Goal: Obtain resource: Obtain resource

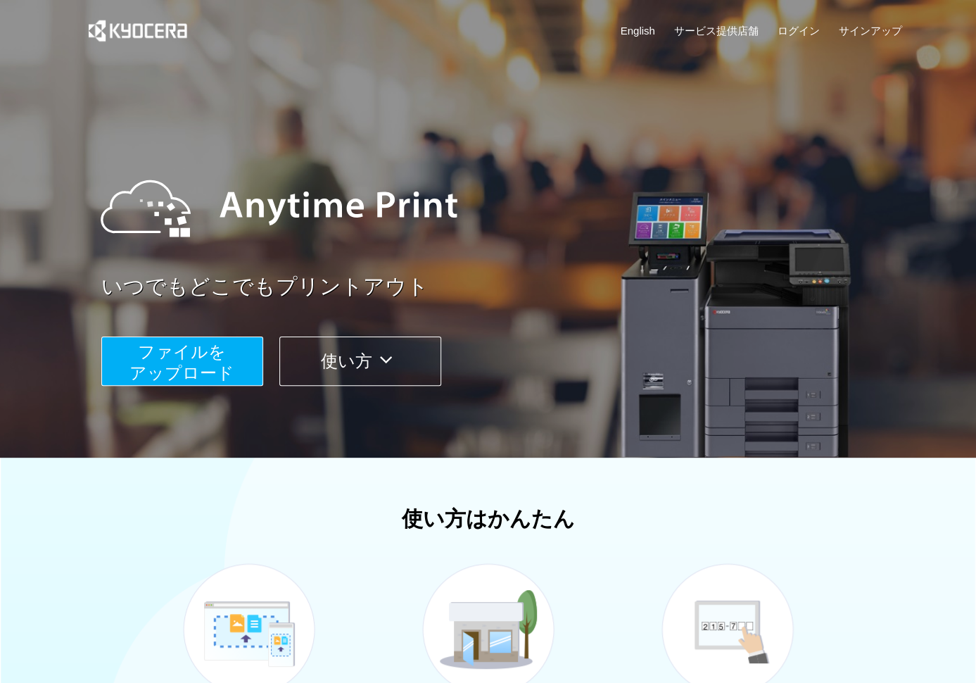
click at [329, 370] on button "使い方" at bounding box center [360, 360] width 162 height 49
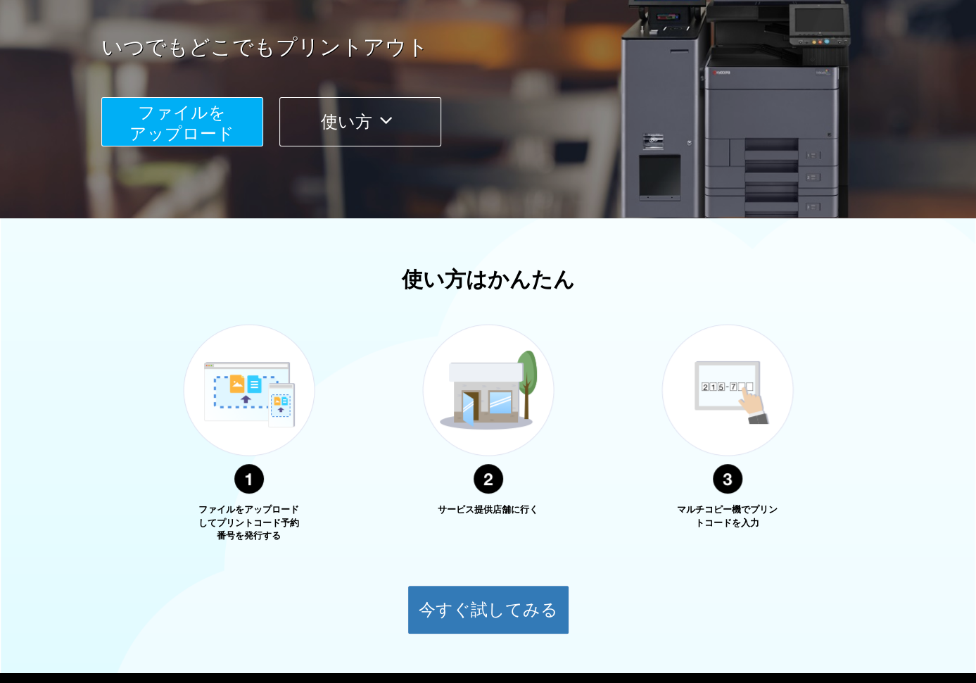
scroll to position [317, 0]
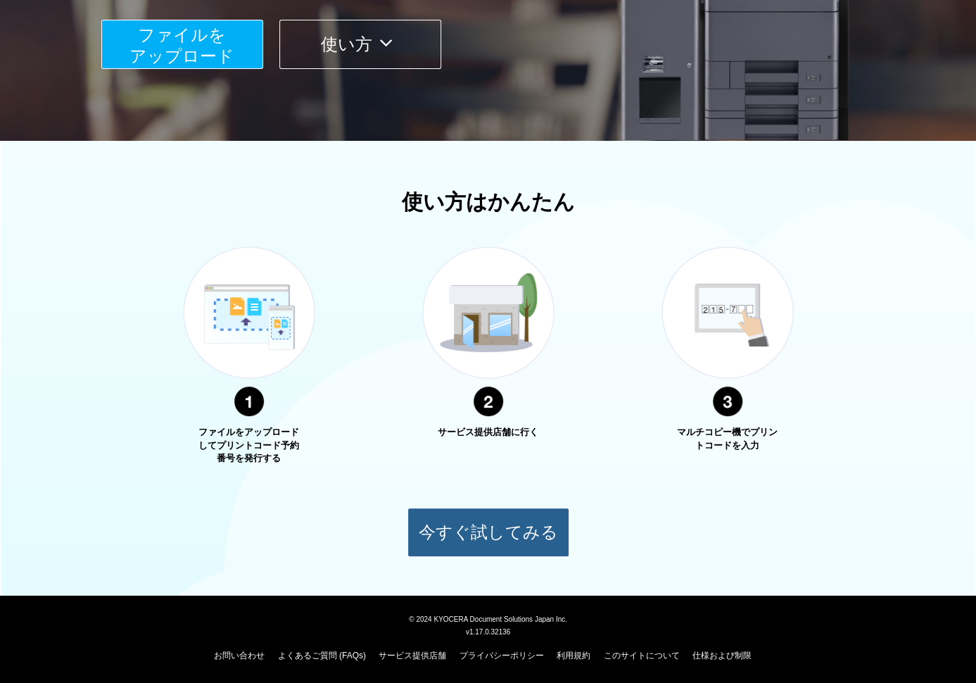
click at [507, 529] on button "今すぐ試してみる" at bounding box center [489, 531] width 162 height 49
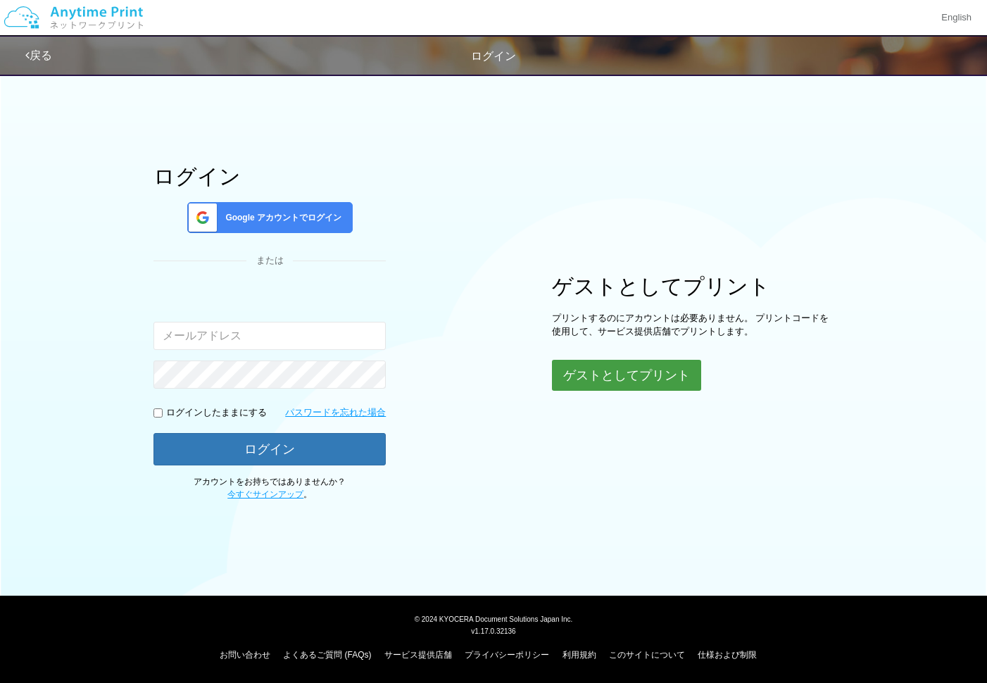
click at [595, 374] on button "ゲストとしてプリント" at bounding box center [626, 375] width 149 height 31
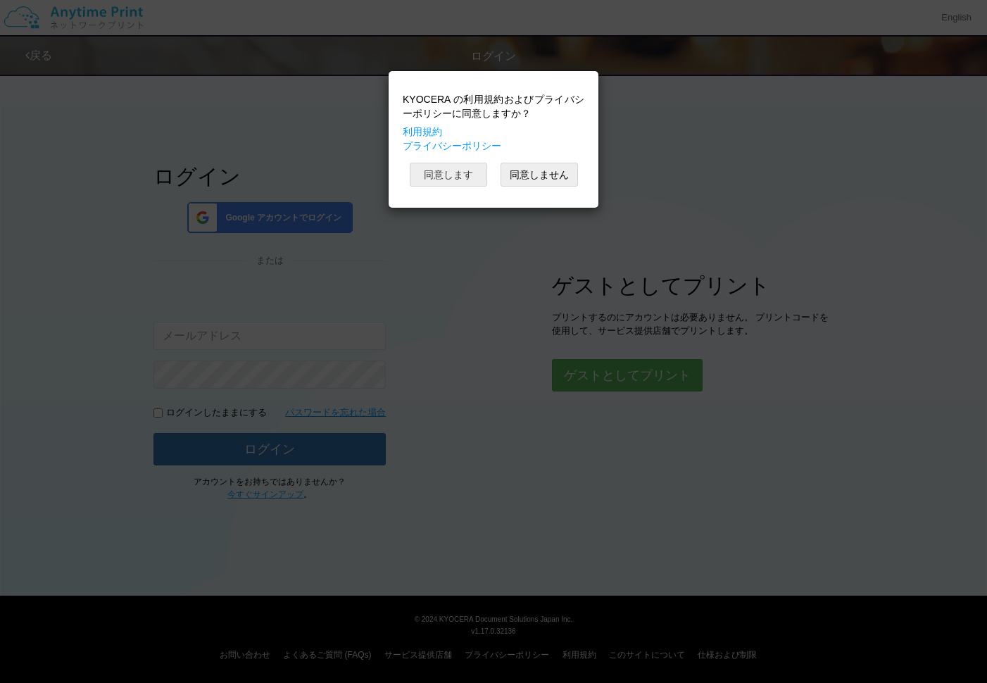
click at [458, 179] on button "同意します" at bounding box center [448, 175] width 77 height 24
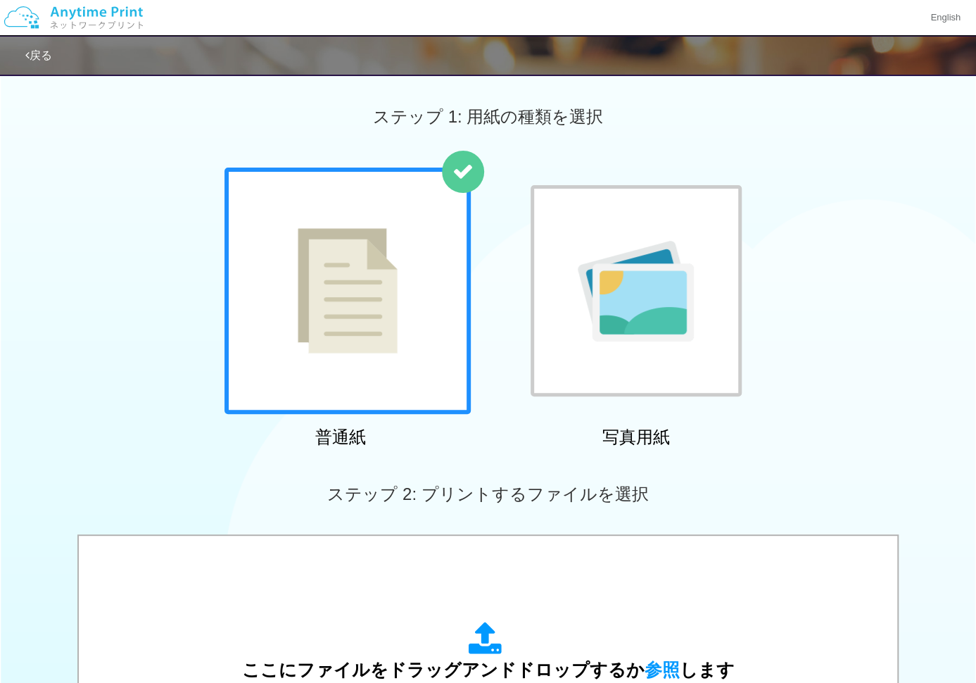
click at [421, 264] on div at bounding box center [348, 291] width 246 height 246
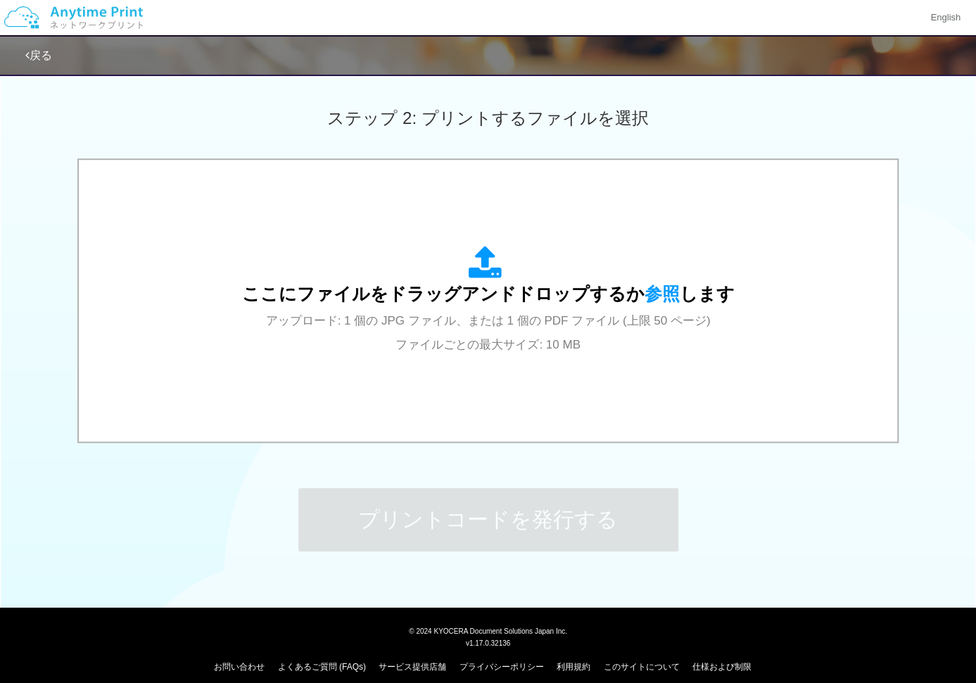
scroll to position [387, 0]
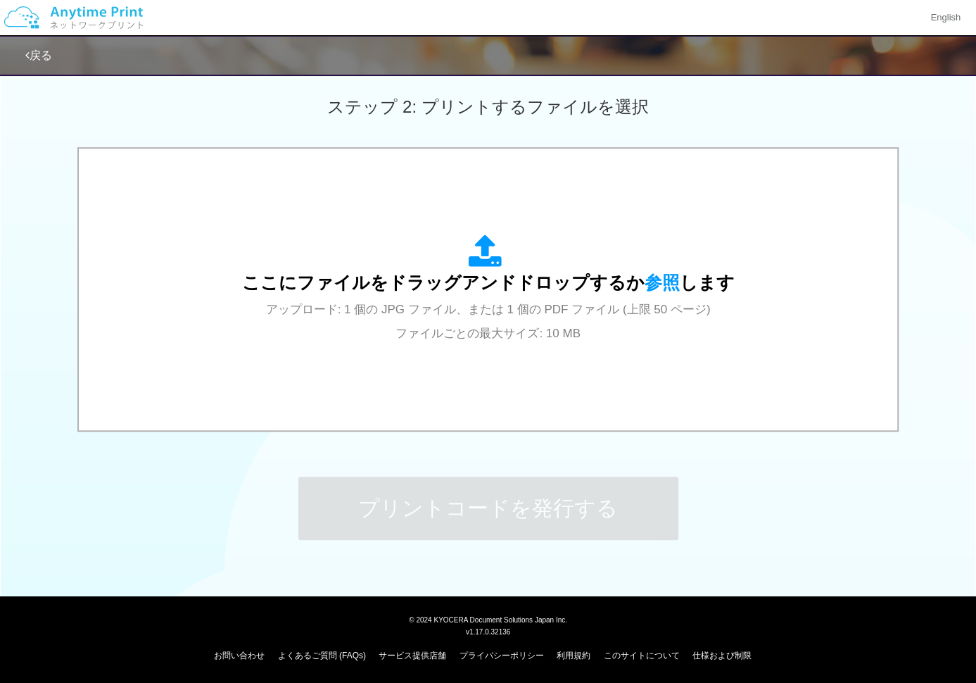
click at [824, 546] on div "ステップ 1: 用紙の種類を選択 普通紙 写真用紙 普通紙 写真用紙 previous next slide 1 of 2 comma.current.act…" at bounding box center [488, 130] width 976 height 903
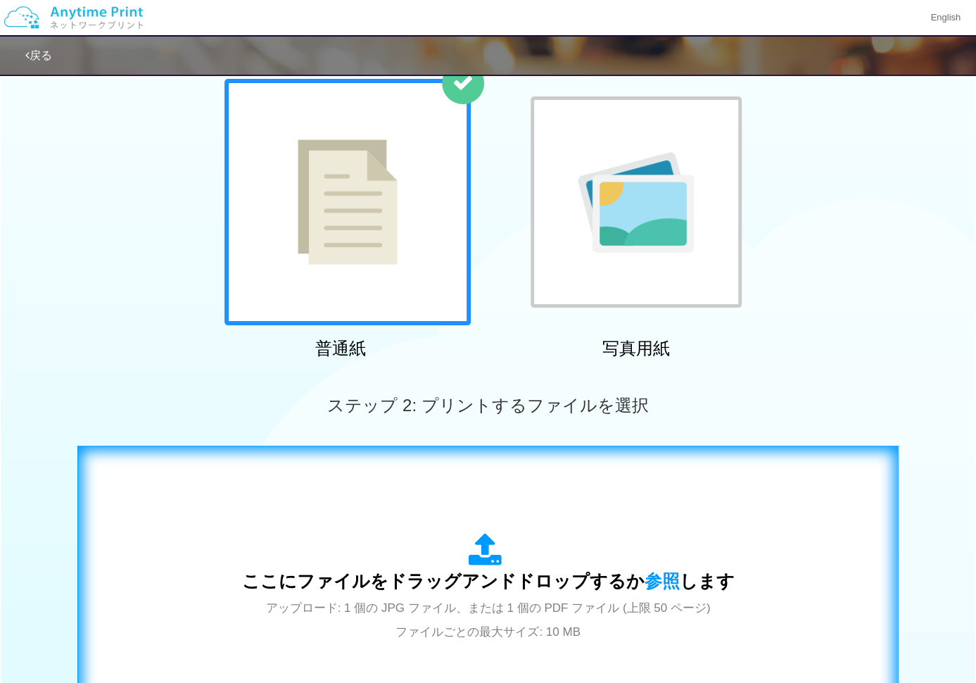
scroll to position [0, 0]
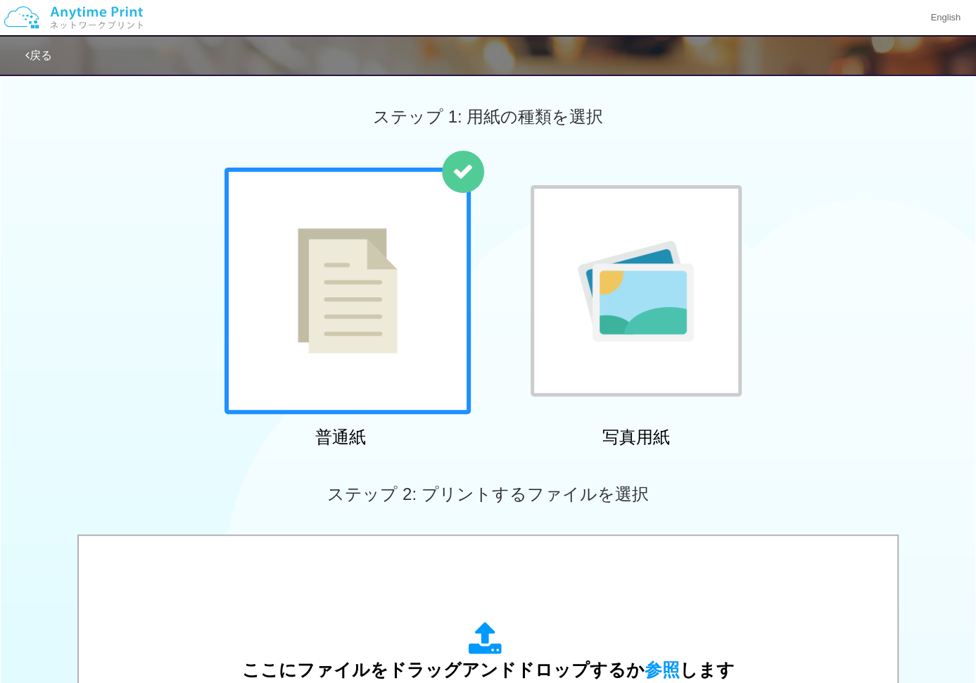
click at [641, 324] on img at bounding box center [636, 291] width 116 height 101
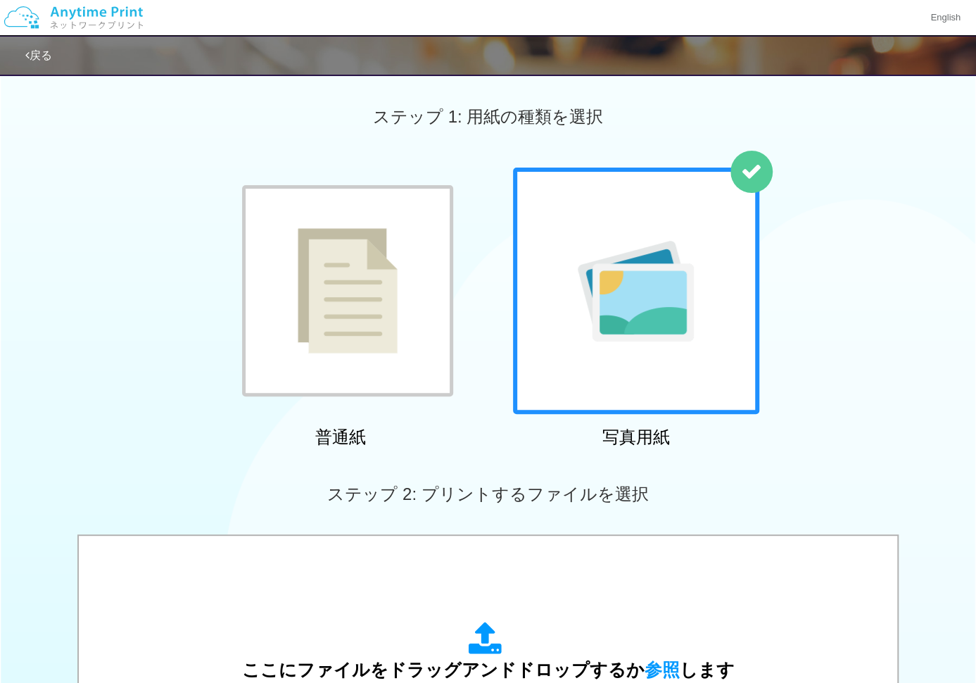
click at [360, 267] on img at bounding box center [348, 290] width 100 height 125
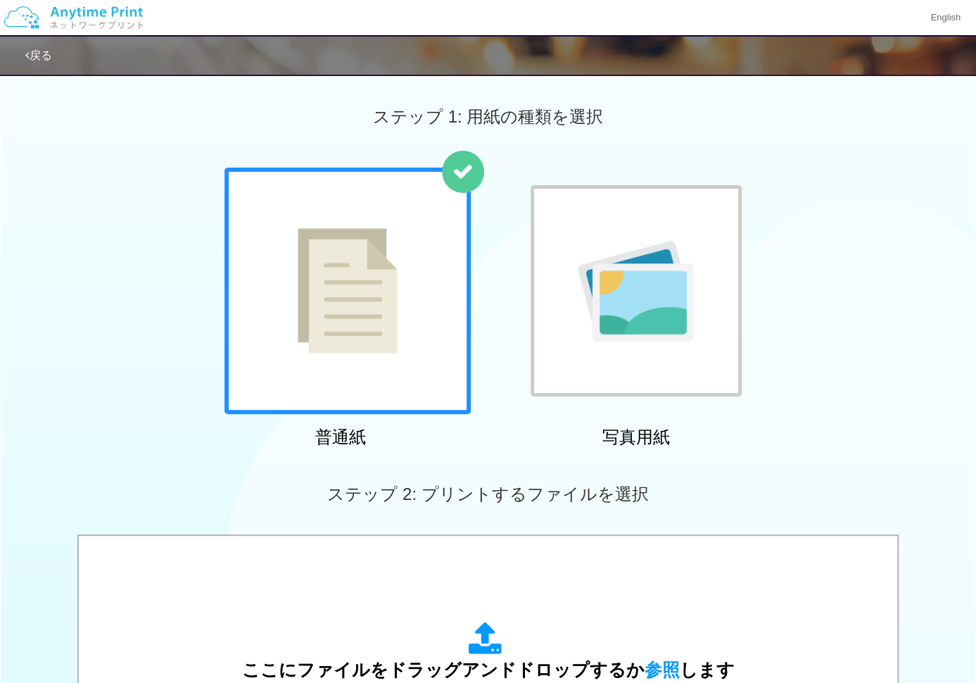
click at [307, 233] on img at bounding box center [348, 290] width 100 height 125
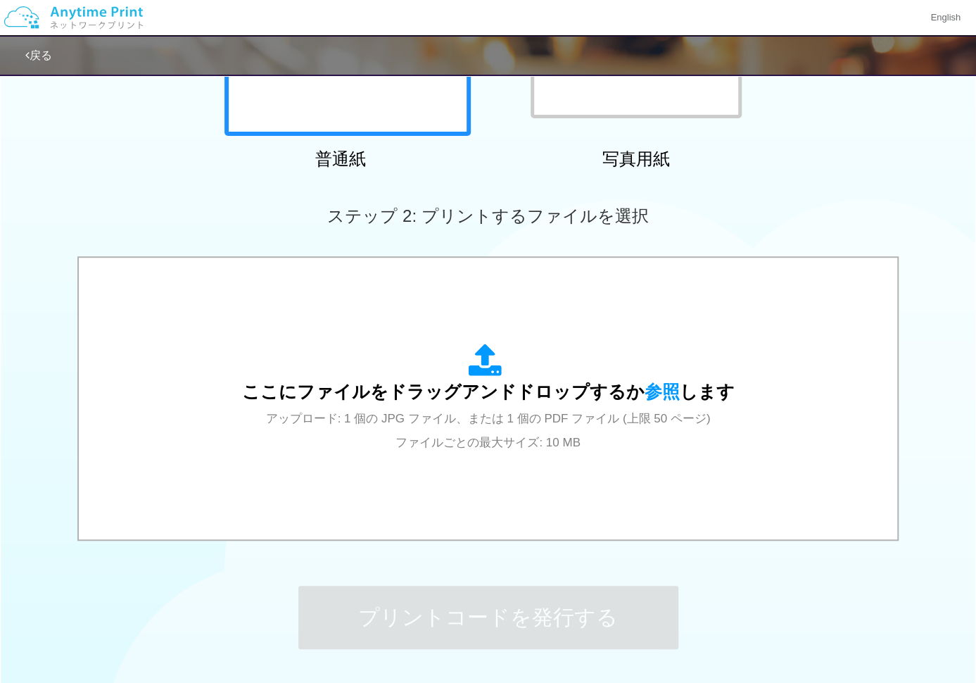
scroll to position [387, 0]
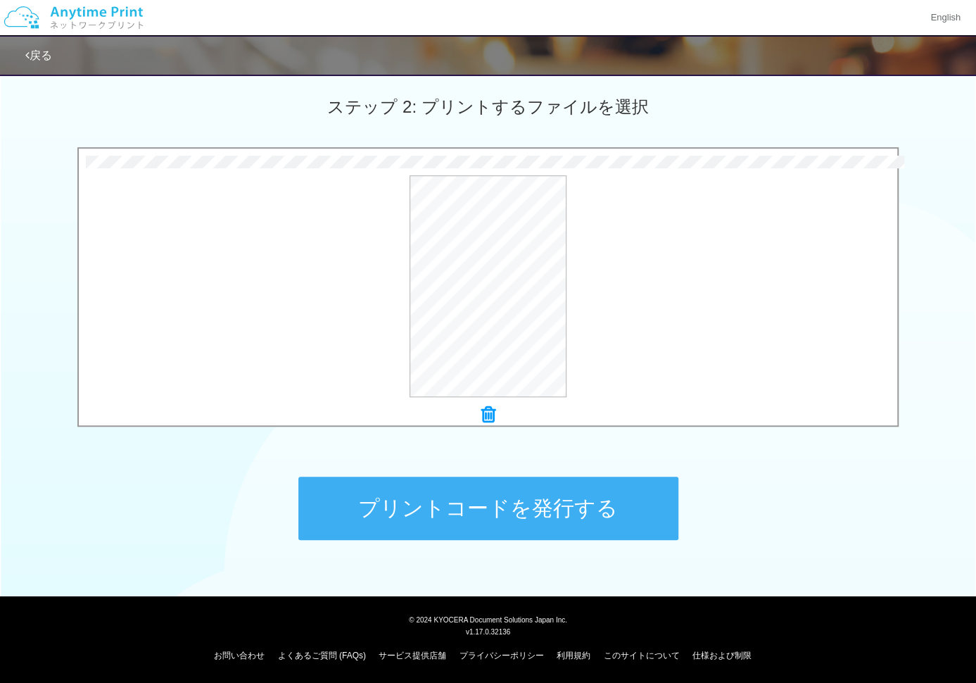
click at [538, 495] on button "プリントコードを発行する" at bounding box center [488, 508] width 380 height 63
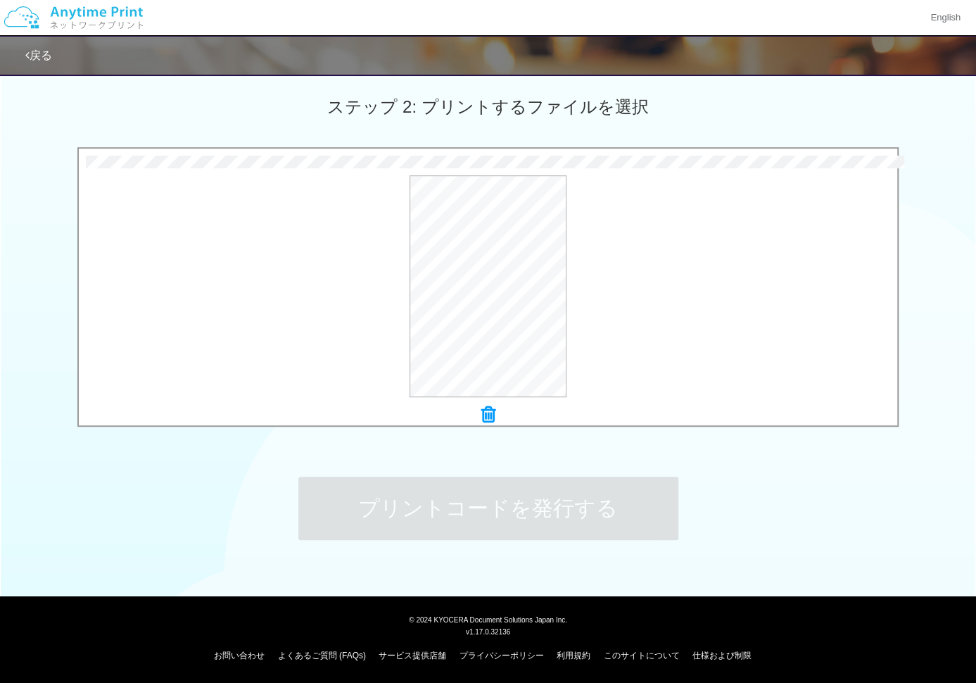
scroll to position [0, 0]
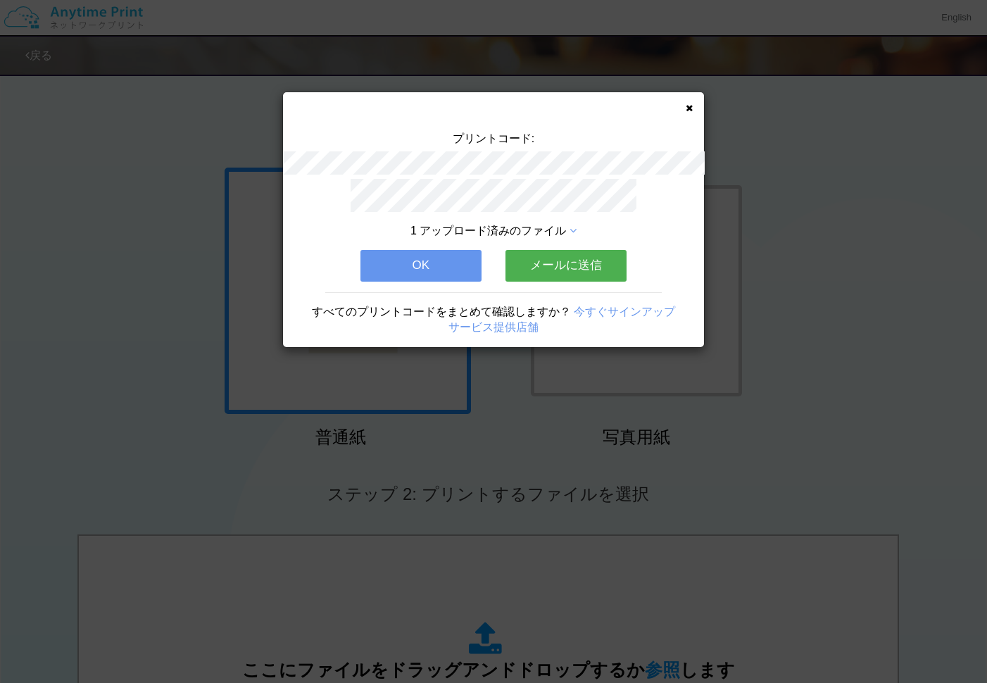
click at [574, 260] on button "メールに送信" at bounding box center [565, 265] width 121 height 31
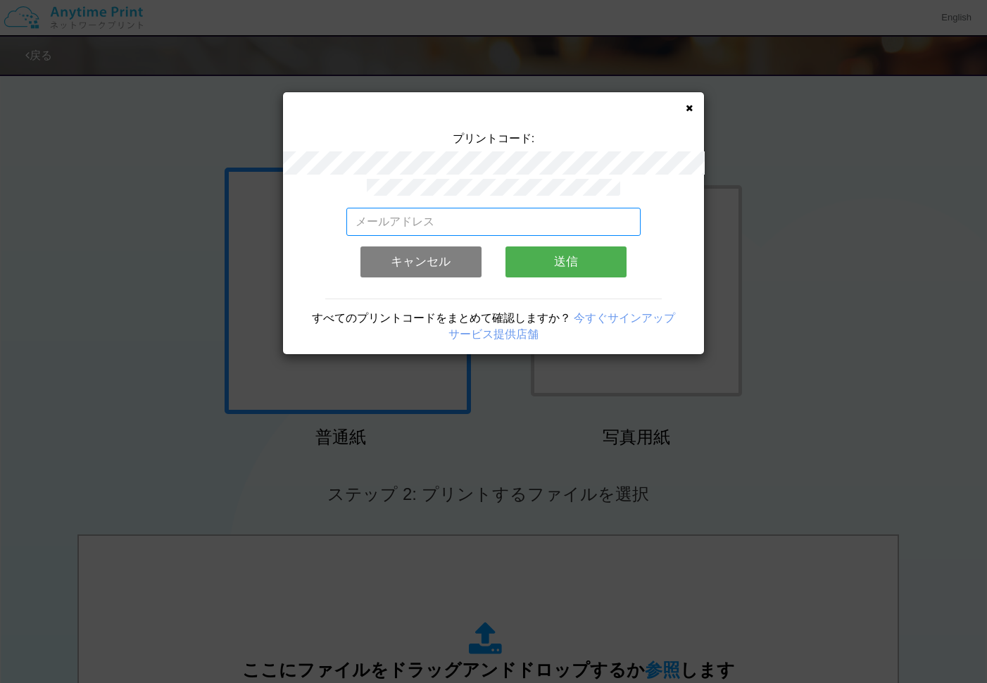
click at [475, 211] on input "email" at bounding box center [493, 222] width 295 height 28
type input "[EMAIL_ADDRESS][DOMAIN_NAME]"
click at [562, 261] on button "送信" at bounding box center [565, 261] width 121 height 31
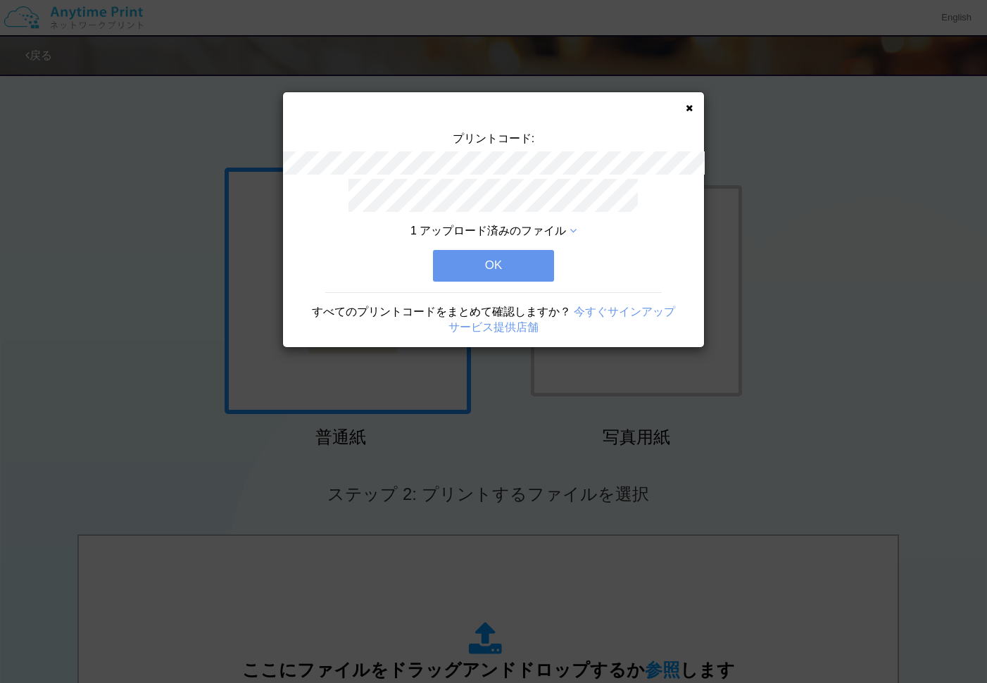
click at [488, 271] on button "OK" at bounding box center [493, 265] width 121 height 31
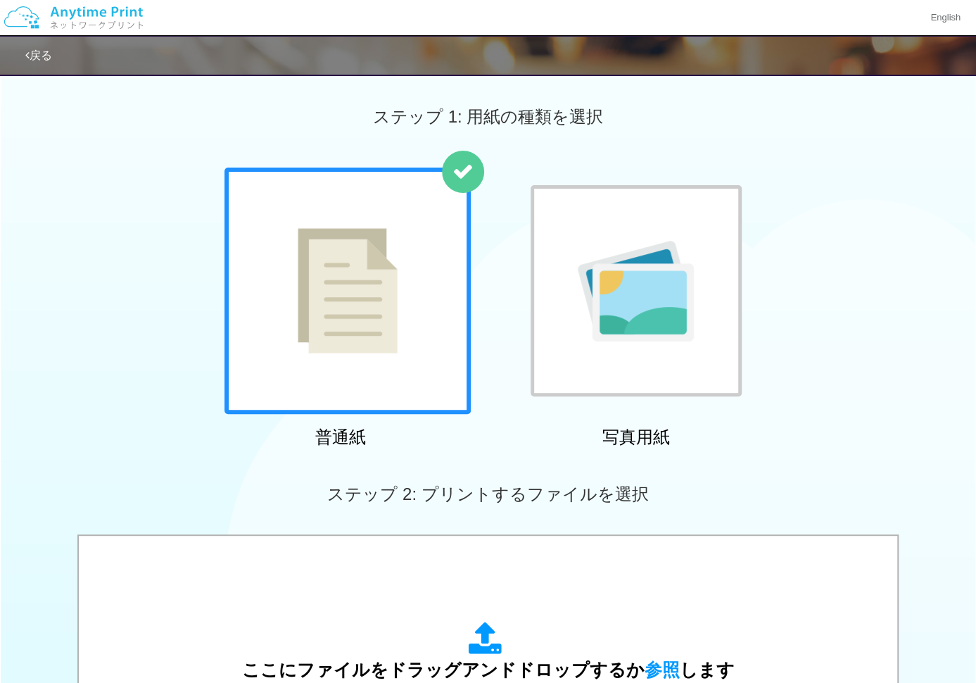
click at [80, 20] on img at bounding box center [74, 17] width 150 height 49
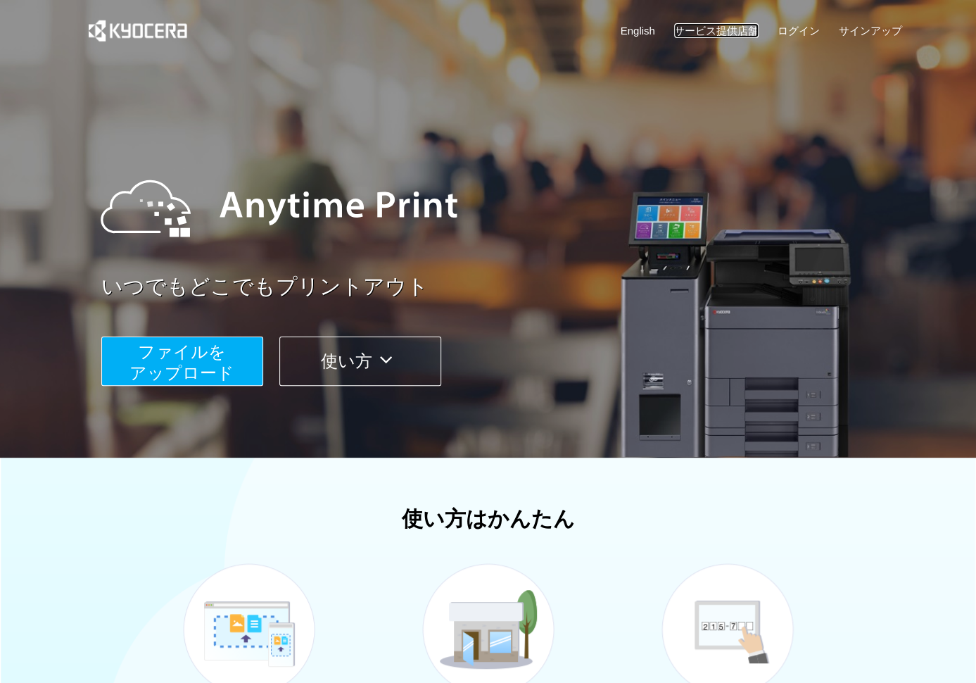
click at [713, 35] on link "サービス提供店舗" at bounding box center [716, 30] width 84 height 15
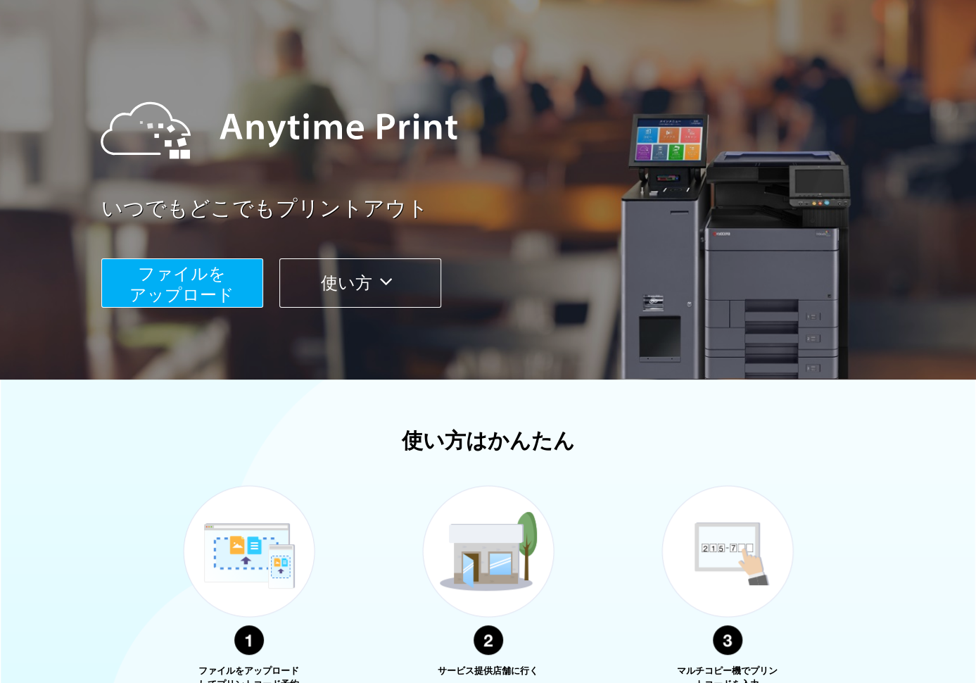
scroll to position [79, 0]
click at [387, 281] on icon at bounding box center [385, 280] width 27 height 21
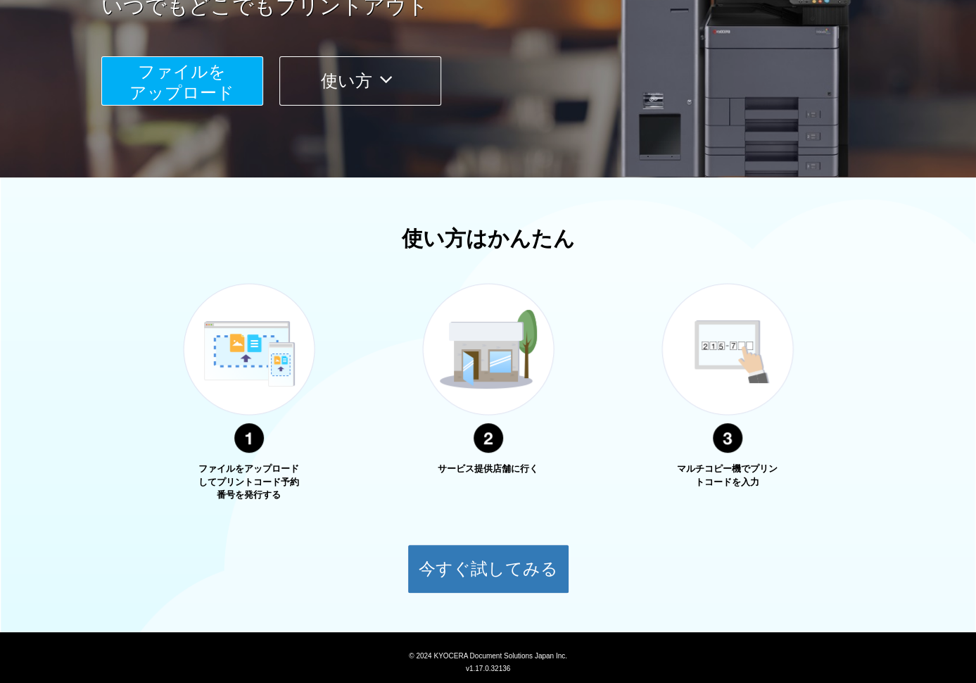
scroll to position [317, 0]
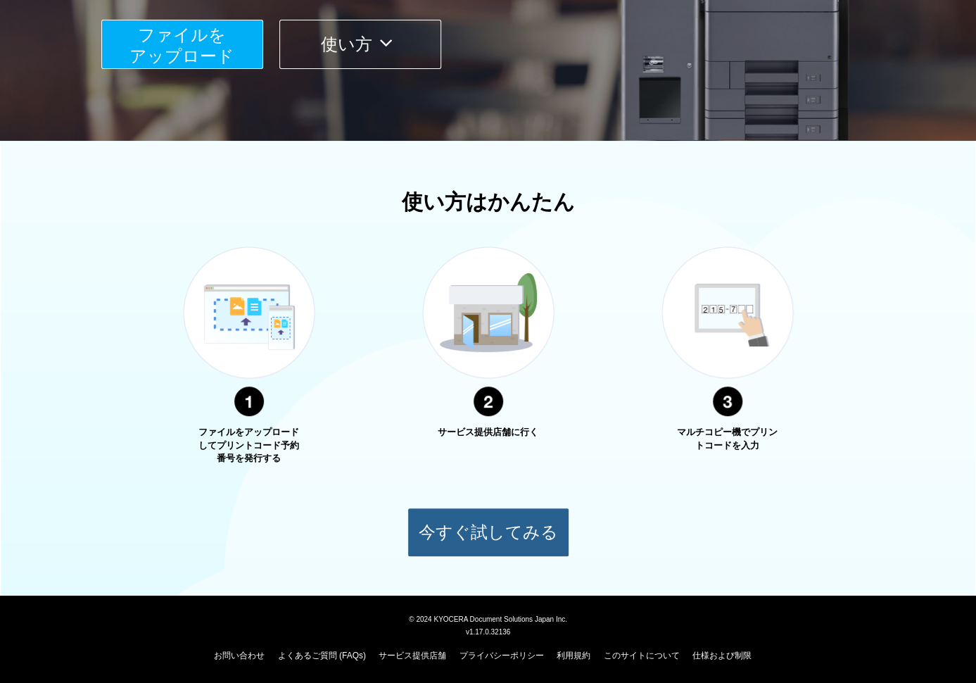
click at [479, 523] on button "今すぐ試してみる" at bounding box center [489, 531] width 162 height 49
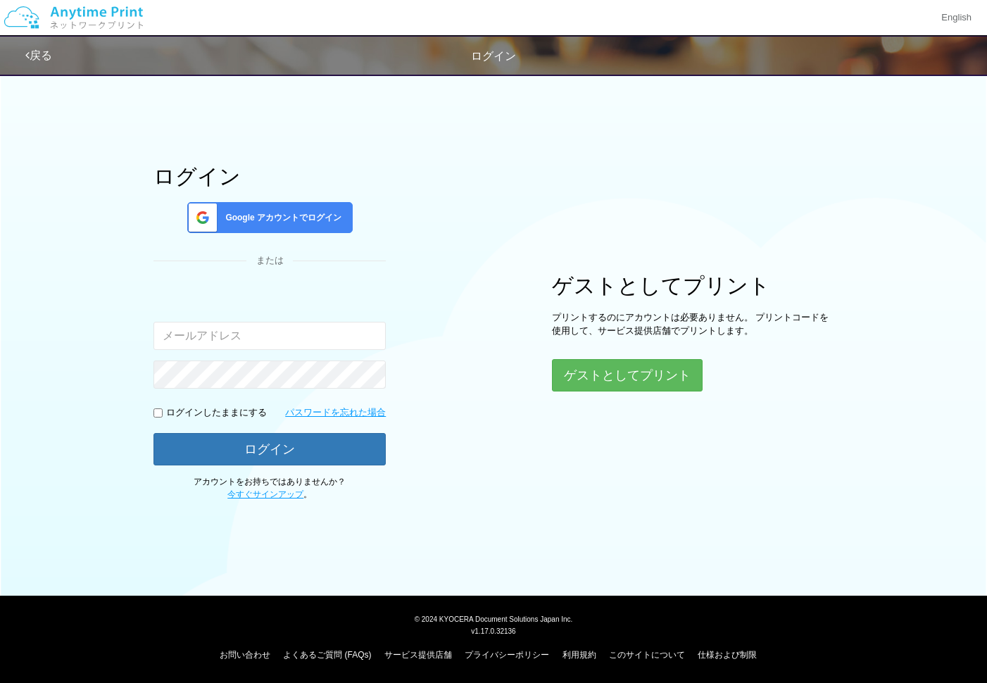
click at [273, 213] on span "Google アカウントでログイン" at bounding box center [281, 218] width 122 height 12
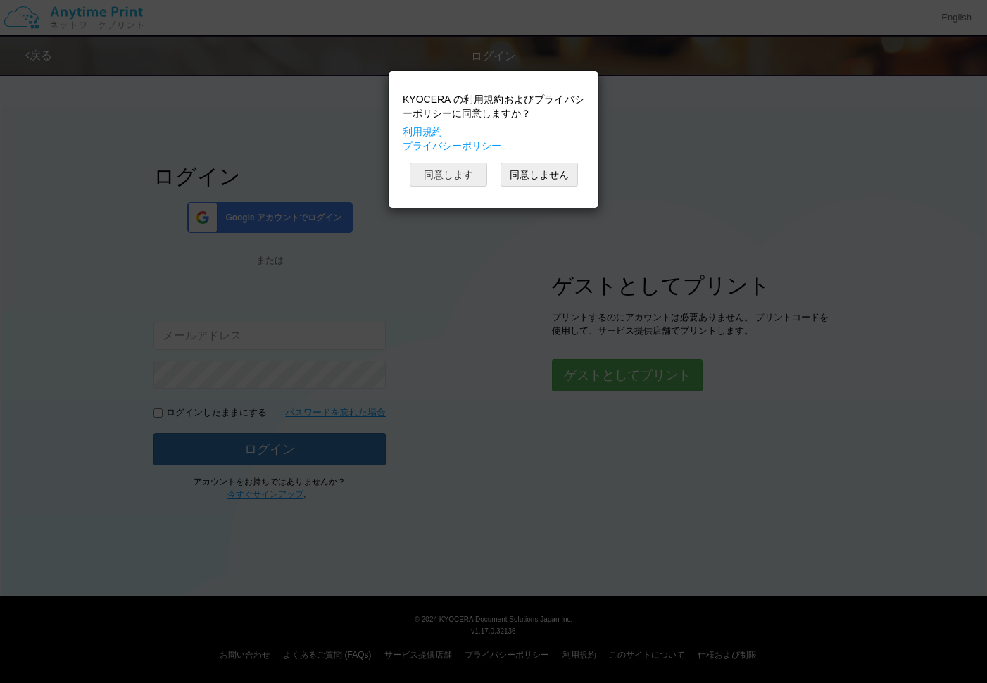
click at [449, 176] on button "同意します" at bounding box center [448, 175] width 77 height 24
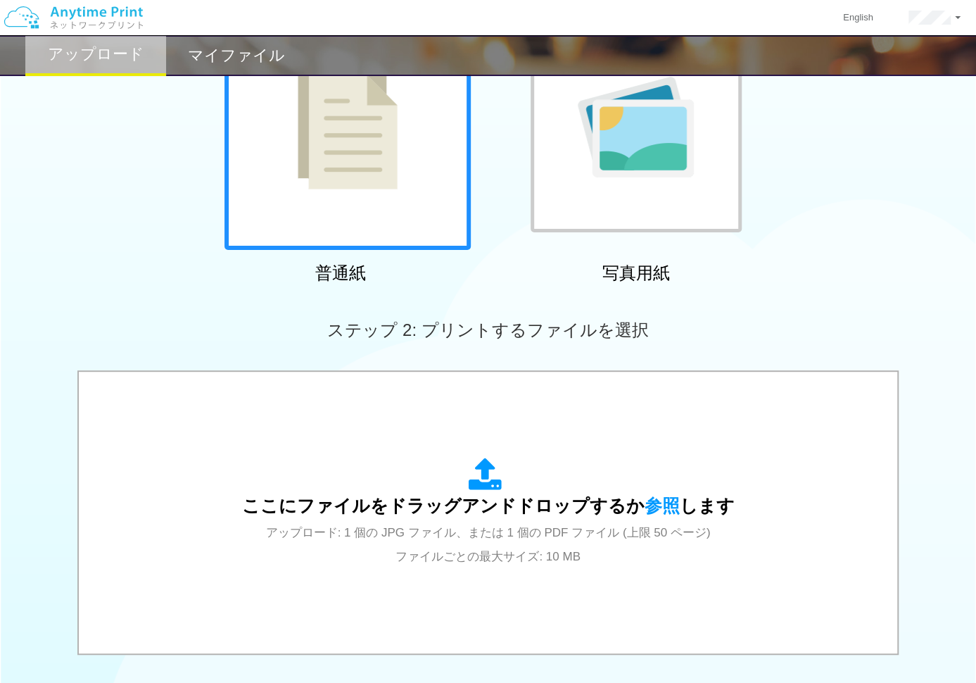
scroll to position [182, 0]
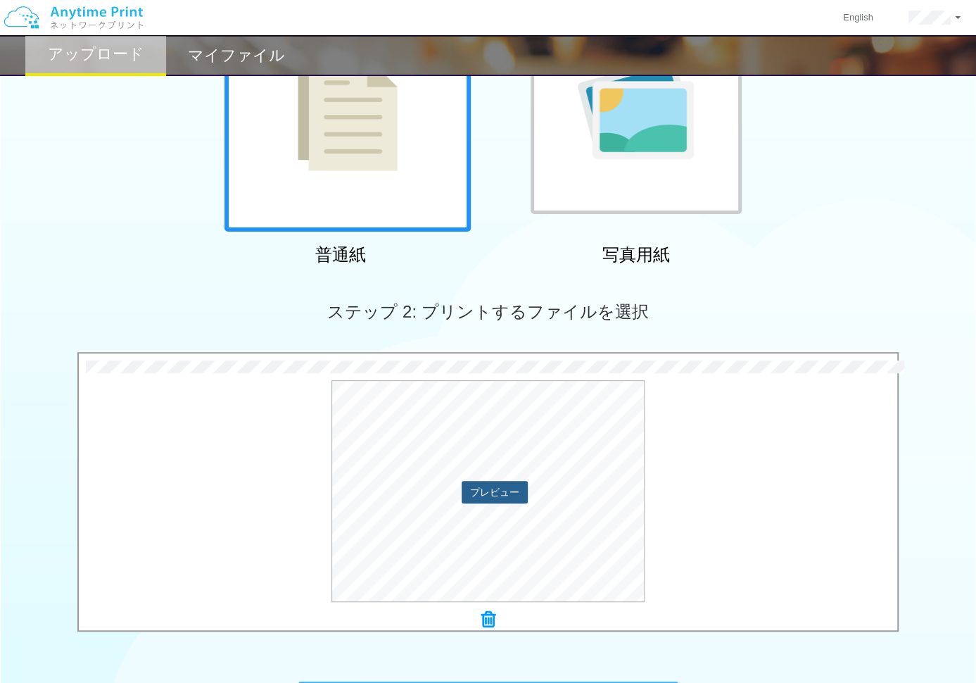
click at [508, 503] on div "プレビュー" at bounding box center [488, 491] width 819 height 222
click at [500, 498] on button "プレビュー" at bounding box center [495, 492] width 66 height 23
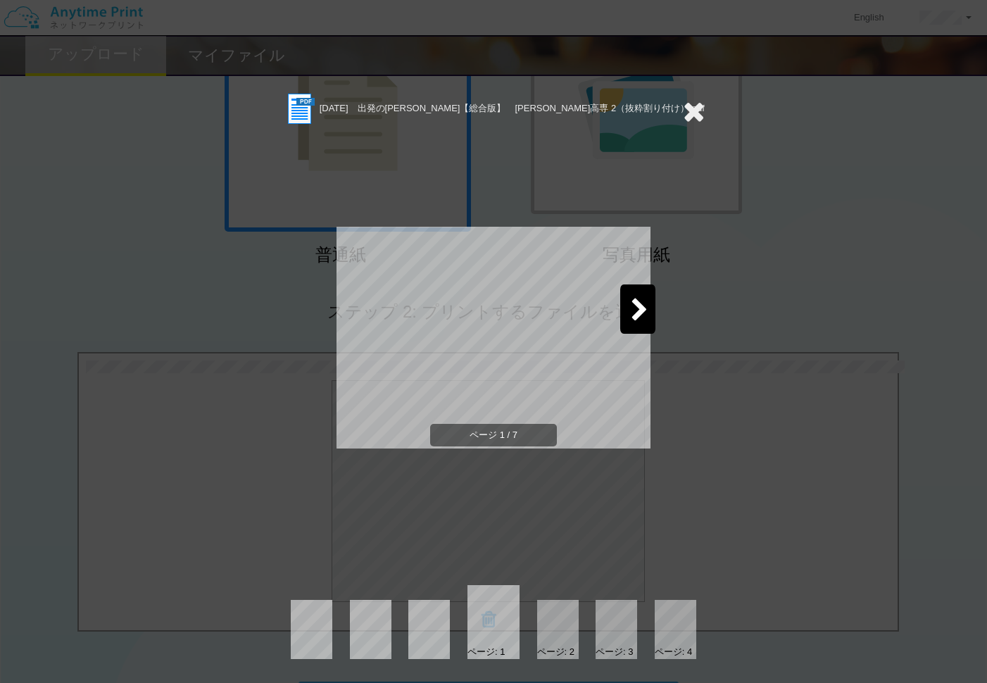
click at [635, 303] on icon at bounding box center [640, 310] width 18 height 25
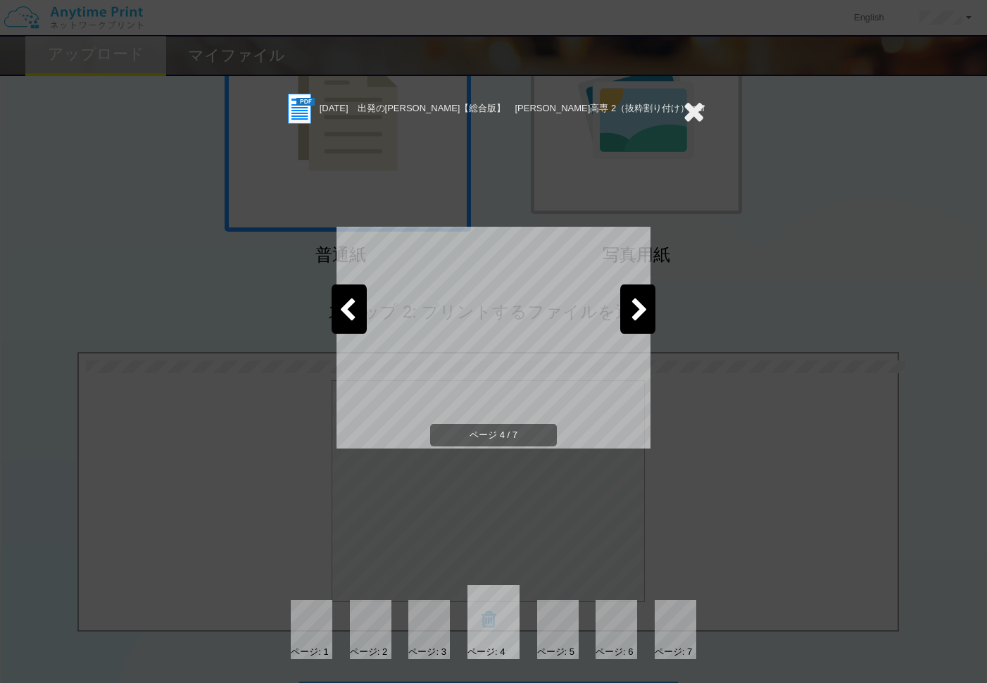
click at [635, 303] on icon at bounding box center [640, 310] width 18 height 25
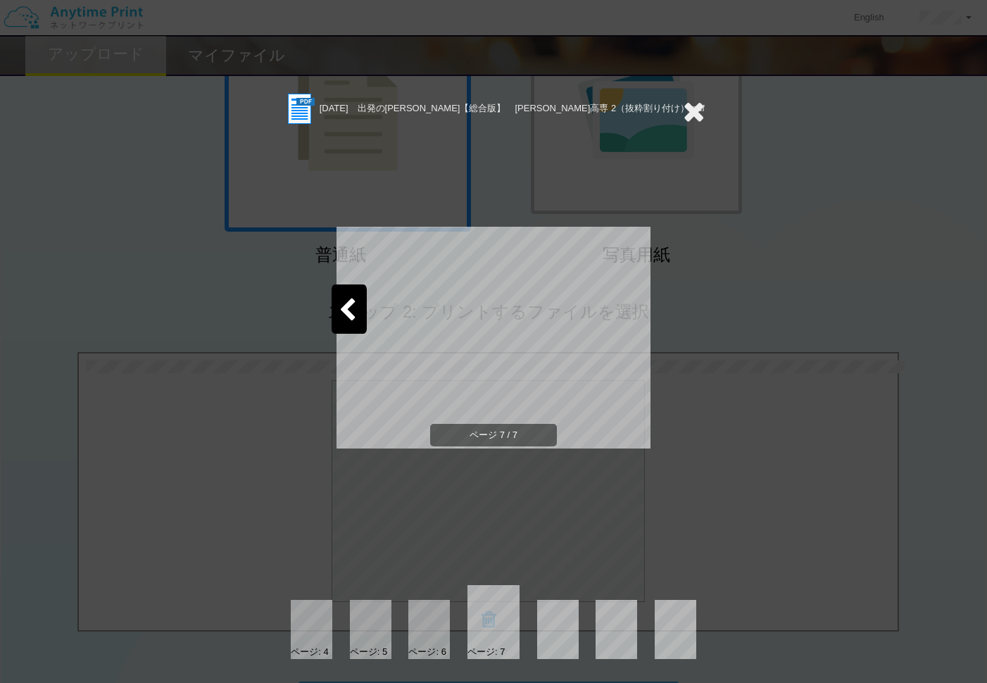
click at [753, 312] on div "[DATE]　出発の[PERSON_NAME]【総合版】　[PERSON_NAME]高専 2（抜粋割り付け）.pdf ページ 7 / 7 ページ: 4 ページ…" at bounding box center [493, 341] width 987 height 683
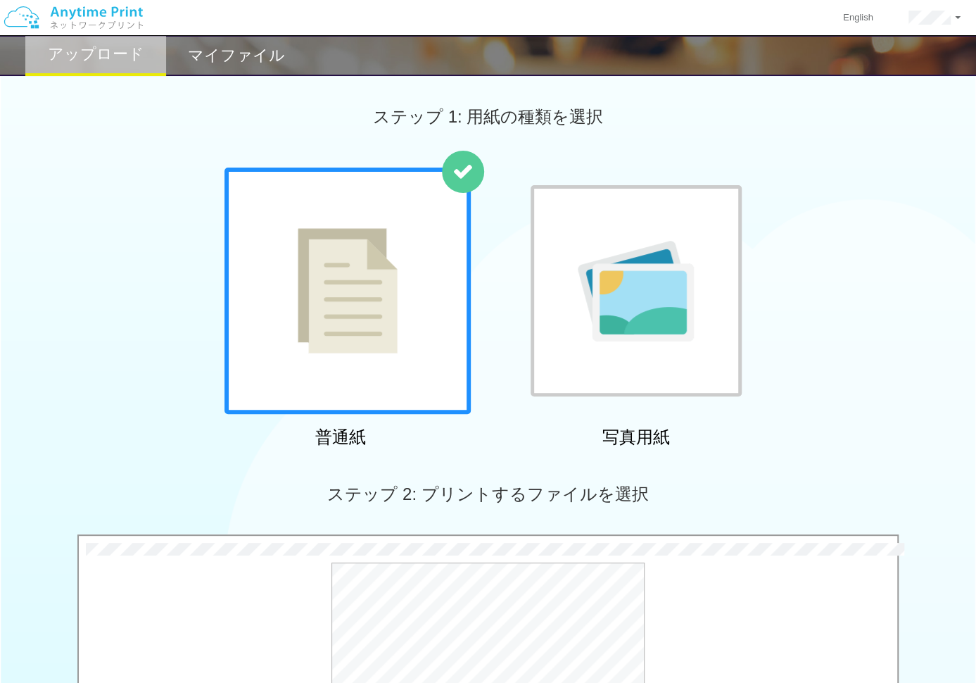
scroll to position [387, 0]
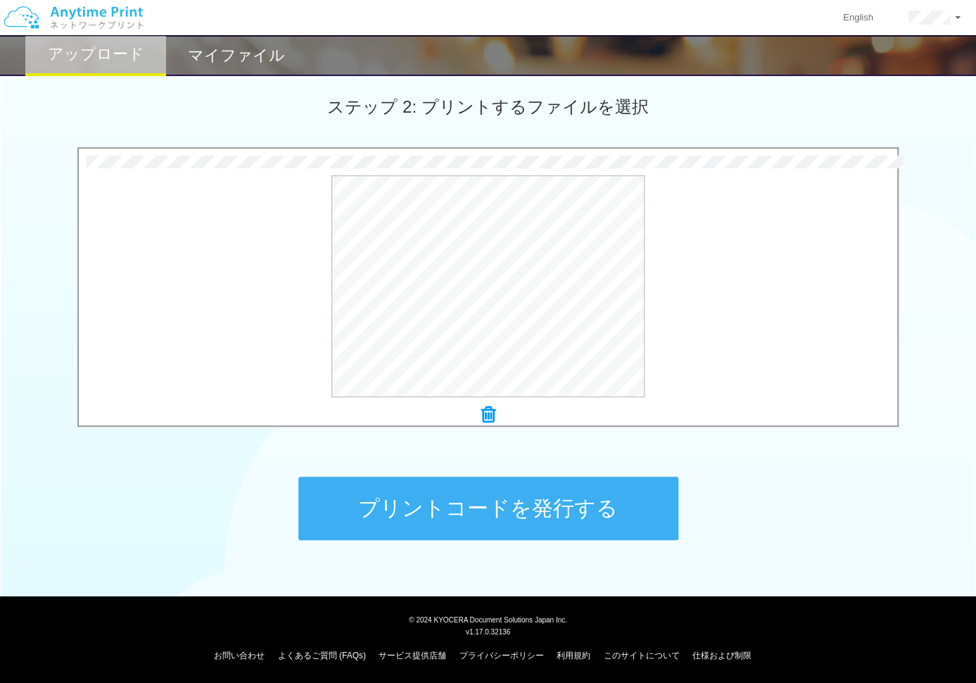
click at [464, 512] on button "プリントコードを発行する" at bounding box center [488, 508] width 380 height 63
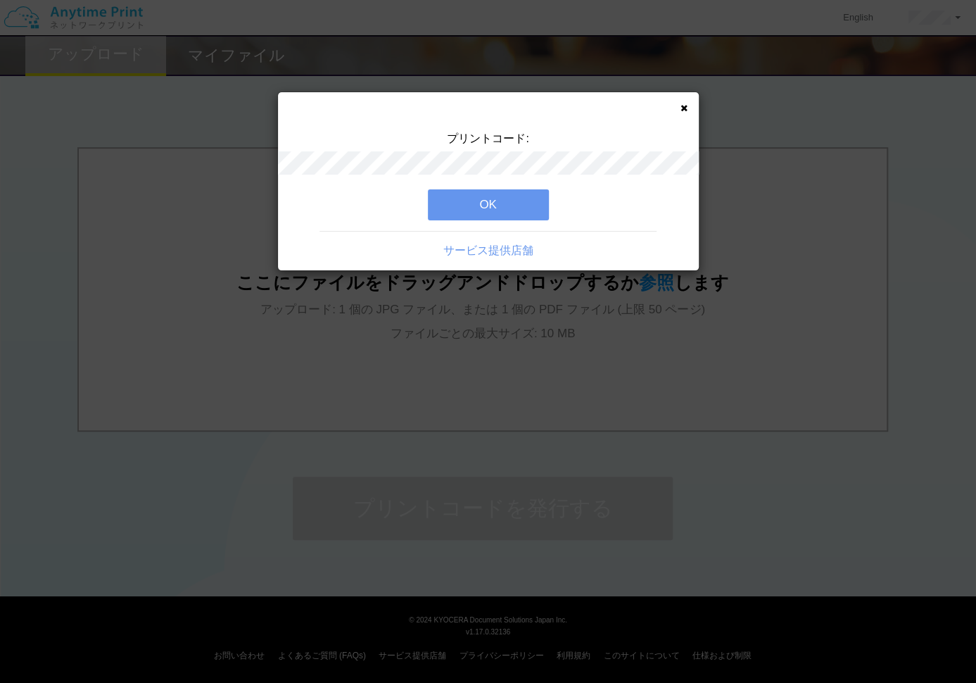
scroll to position [0, 0]
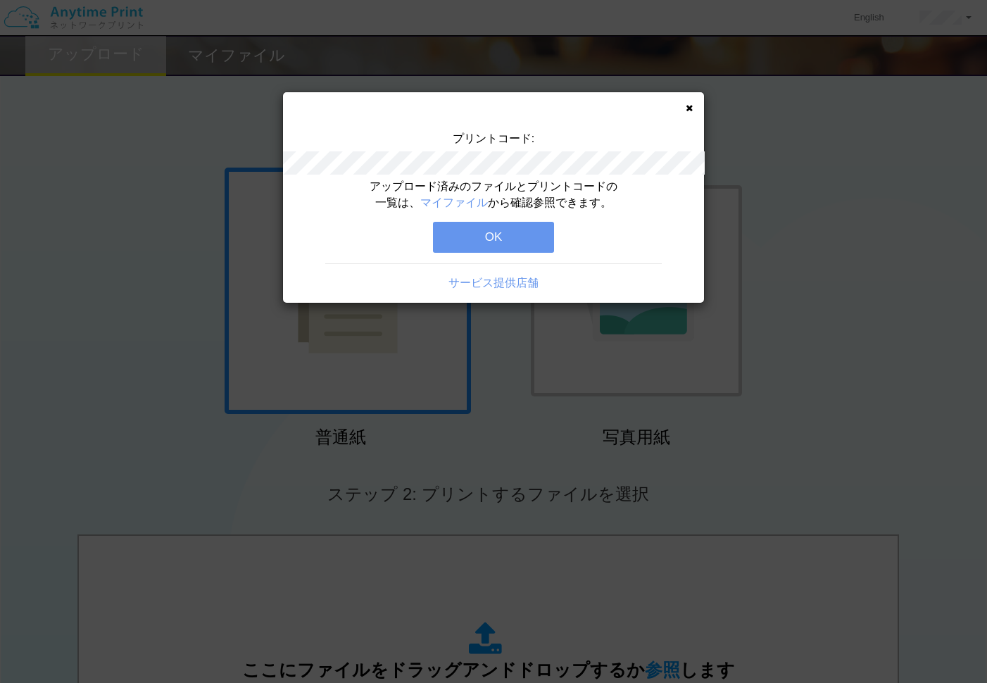
click at [507, 234] on button "OK" at bounding box center [493, 237] width 121 height 31
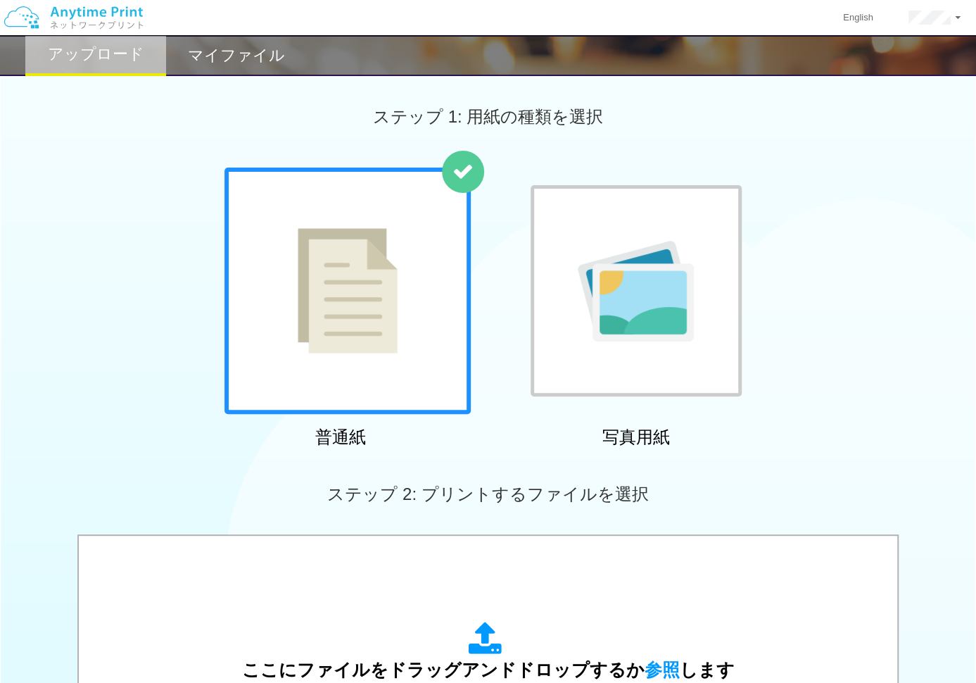
click at [265, 49] on h2 "マイファイル" at bounding box center [236, 55] width 97 height 17
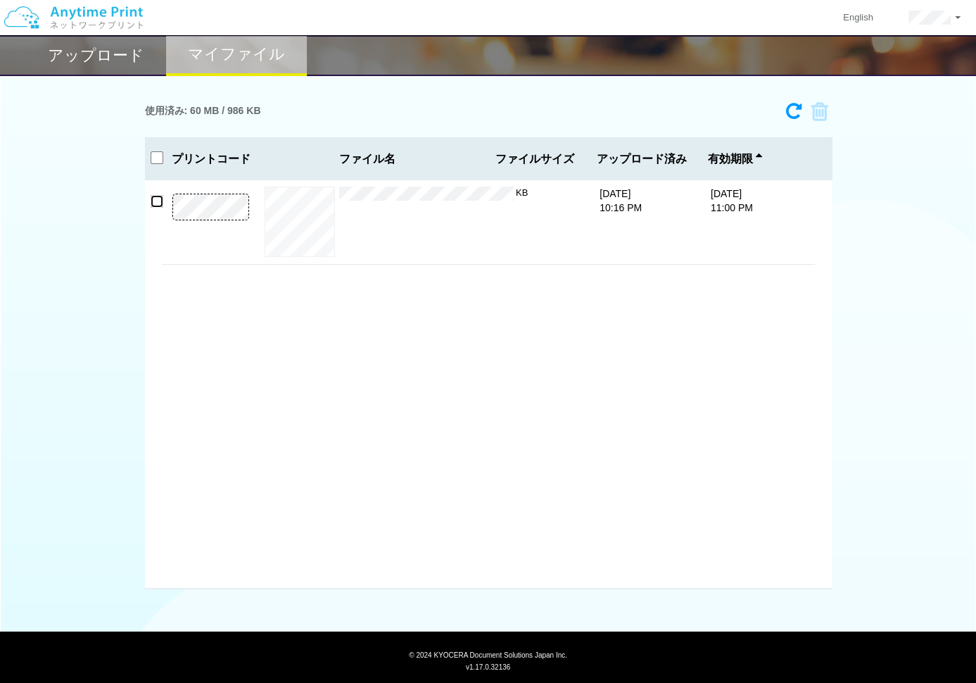
click at [156, 202] on input "checkbox" at bounding box center [157, 201] width 13 height 13
click at [153, 199] on input "checkbox" at bounding box center [157, 201] width 13 height 13
checkbox input "false"
click at [89, 54] on h2 "アップロード" at bounding box center [96, 55] width 96 height 17
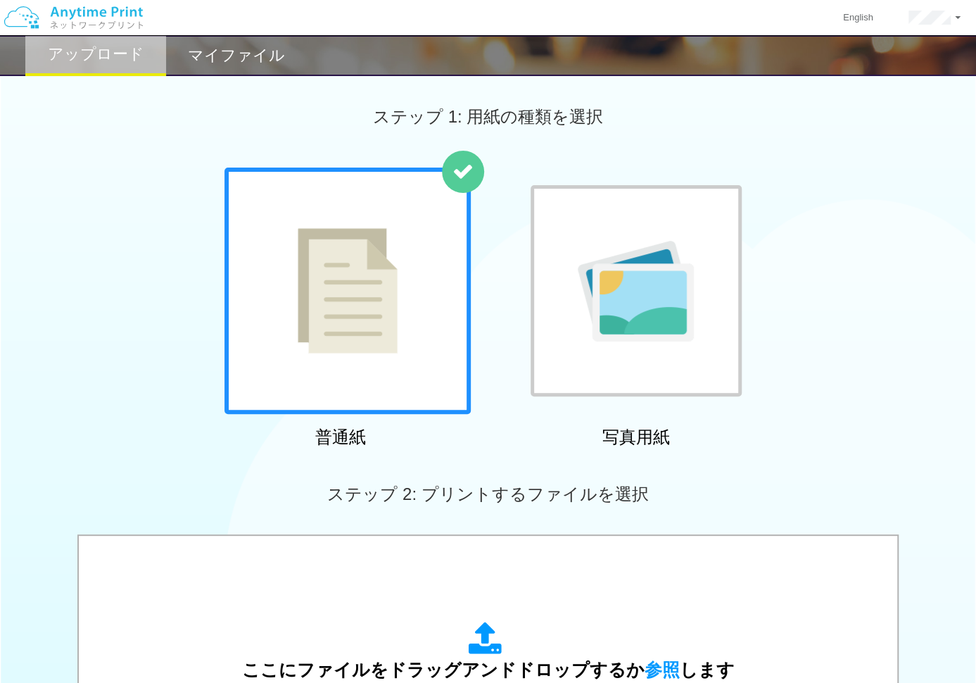
click at [381, 479] on div "ステップ 2: プリントするファイルを選択" at bounding box center [488, 494] width 976 height 80
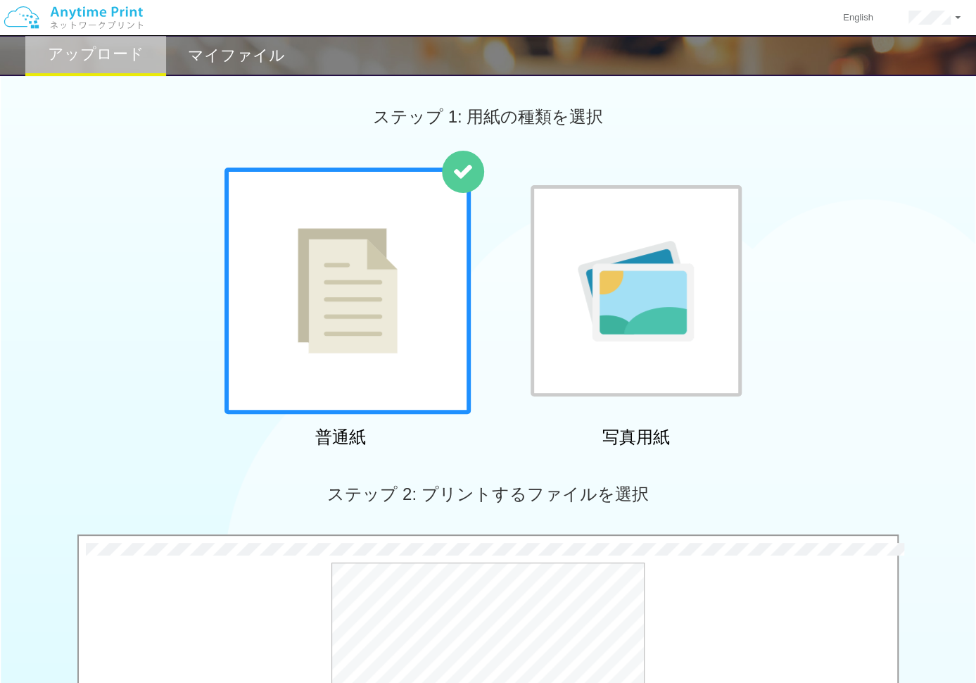
scroll to position [387, 0]
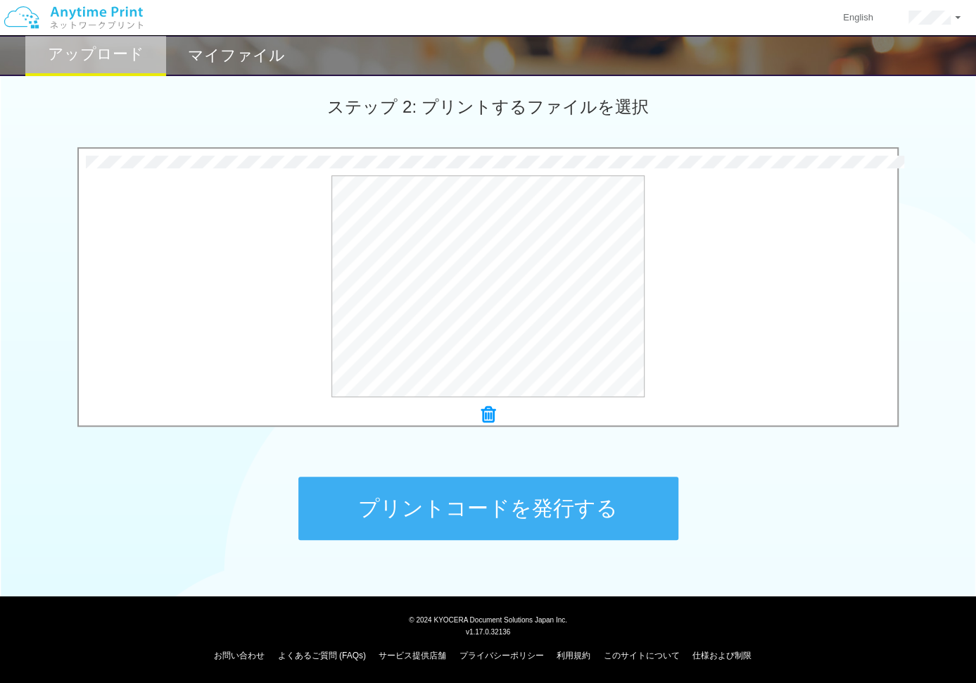
click at [518, 522] on button "プリントコードを発行する" at bounding box center [488, 508] width 380 height 63
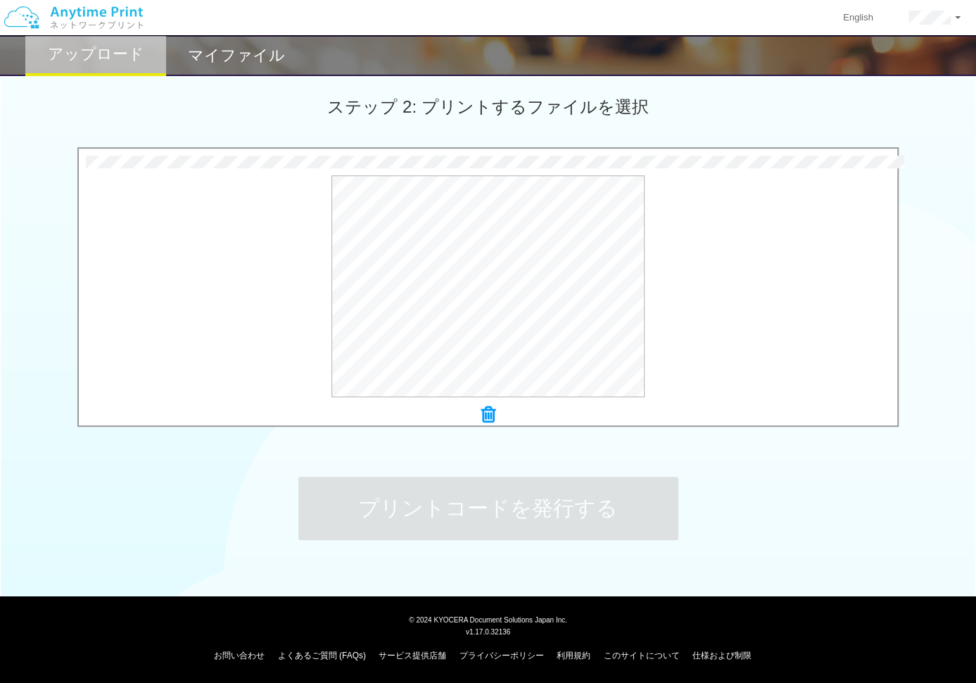
scroll to position [0, 0]
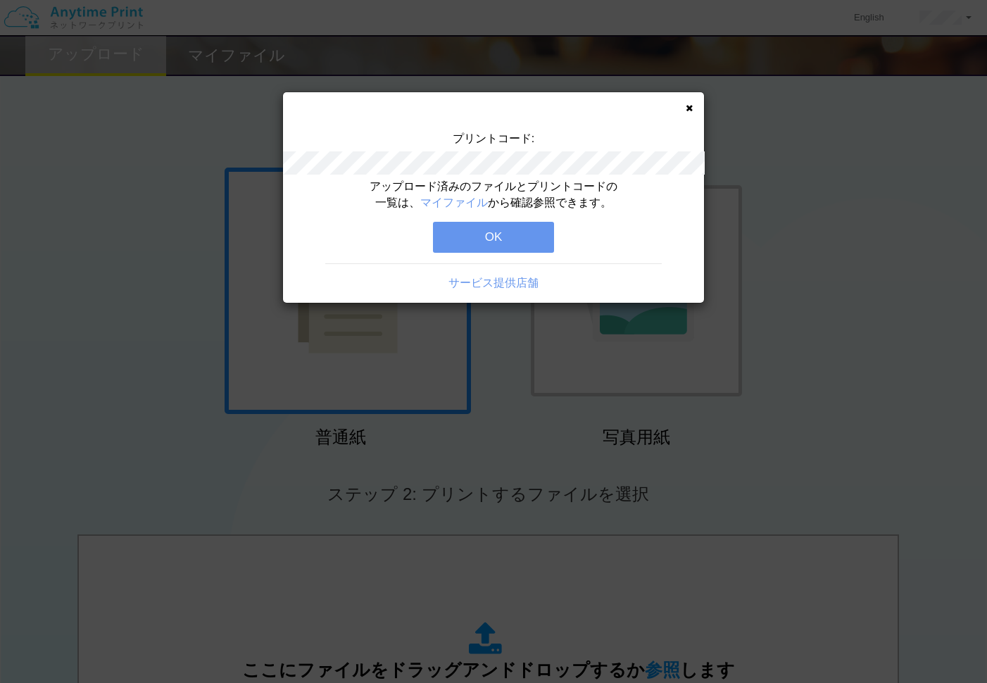
click at [521, 237] on button "OK" at bounding box center [493, 237] width 121 height 31
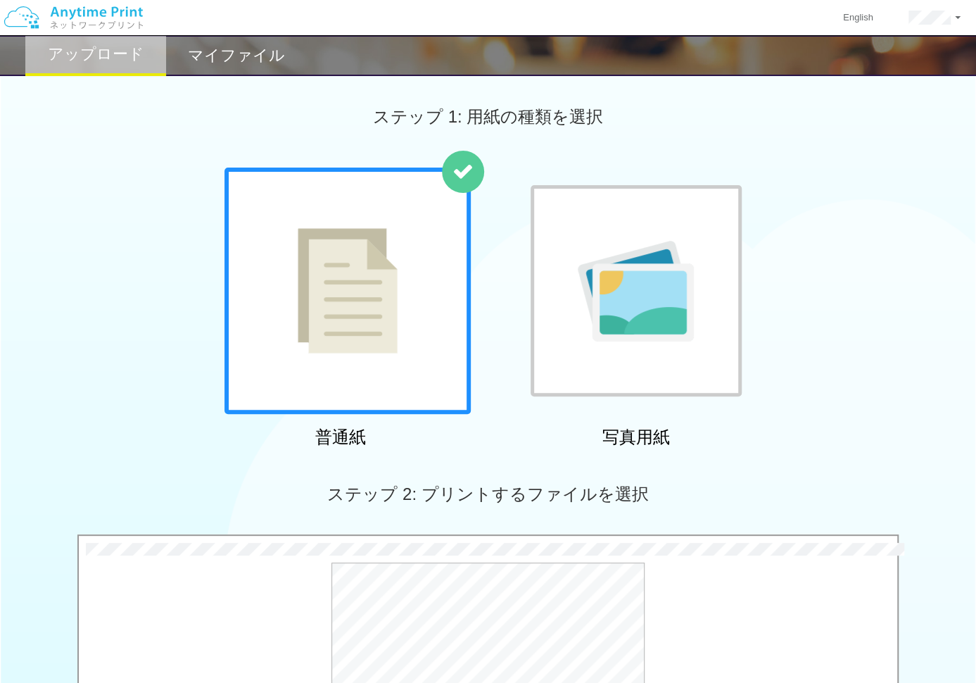
click at [501, 509] on div "ステップ 2: プリントするファイルを選択" at bounding box center [488, 494] width 976 height 80
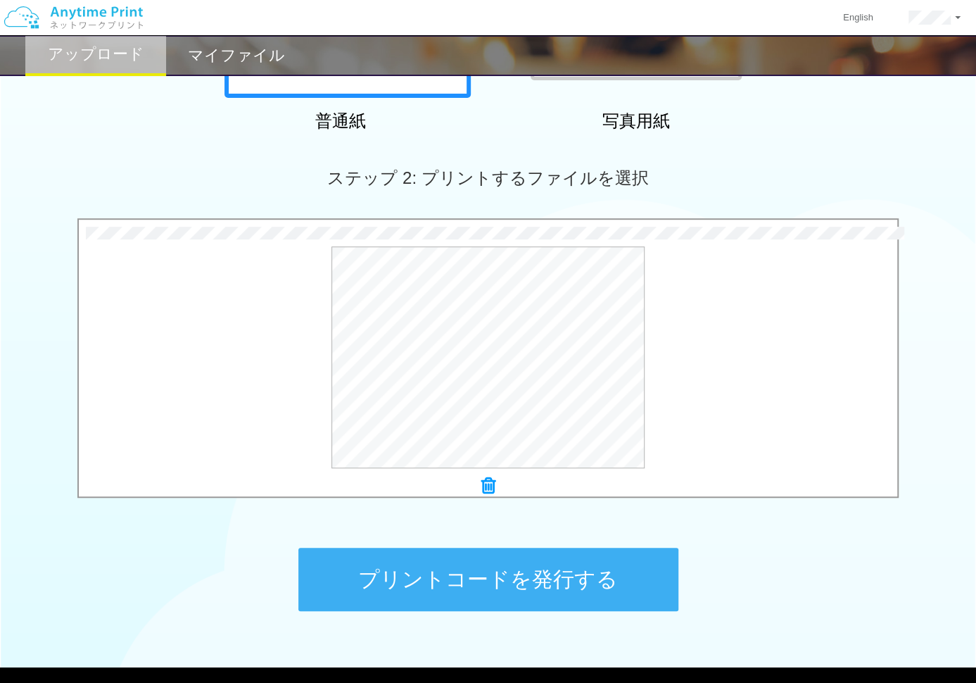
scroll to position [387, 0]
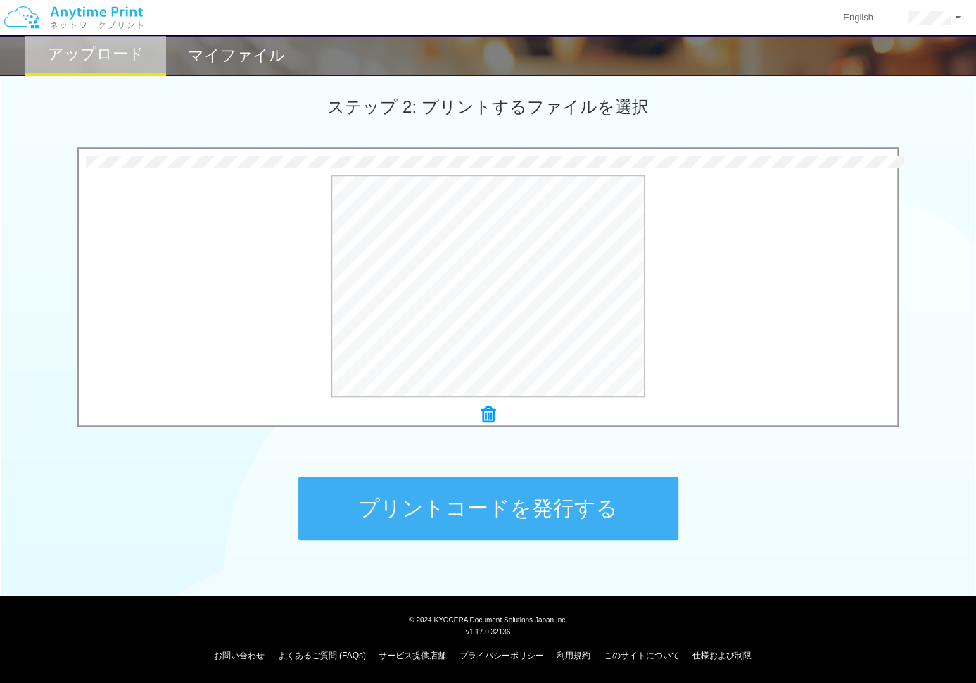
click at [535, 500] on button "プリントコードを発行する" at bounding box center [488, 508] width 380 height 63
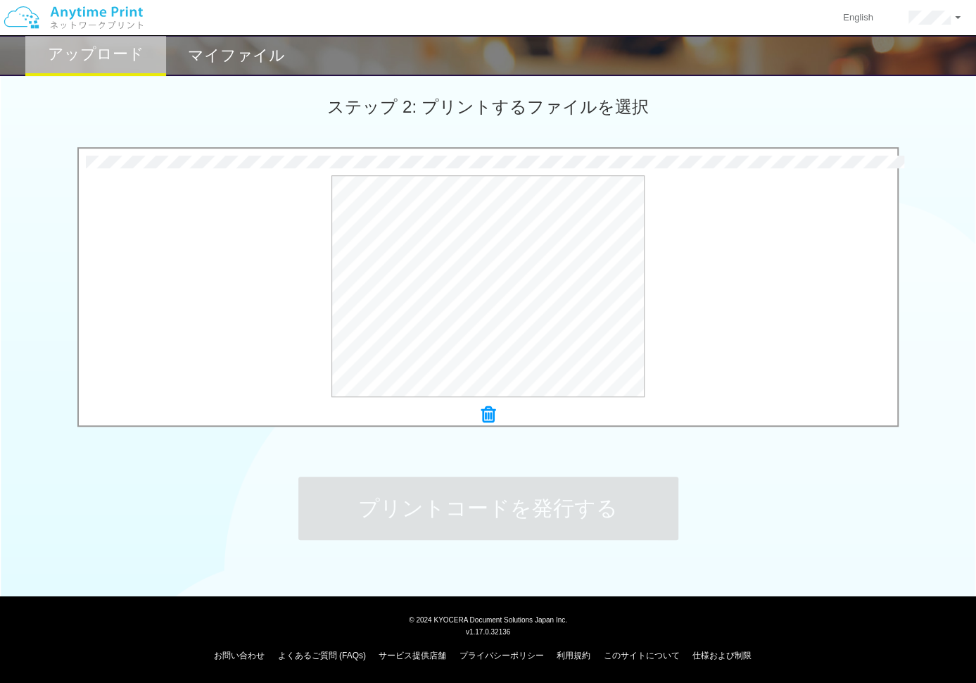
scroll to position [0, 0]
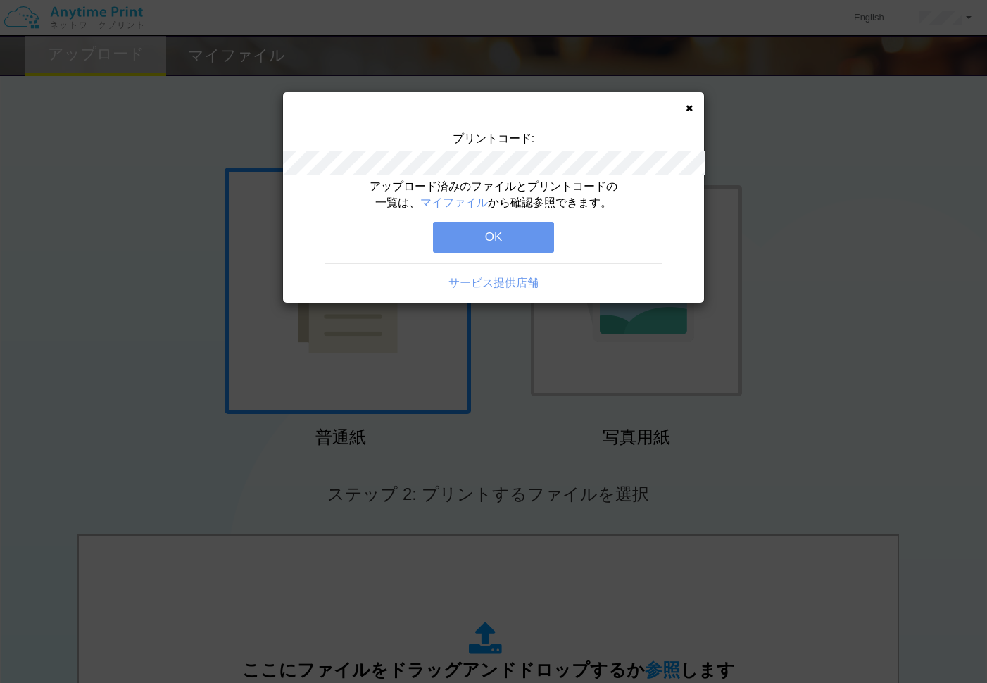
click at [519, 233] on button "OK" at bounding box center [493, 237] width 121 height 31
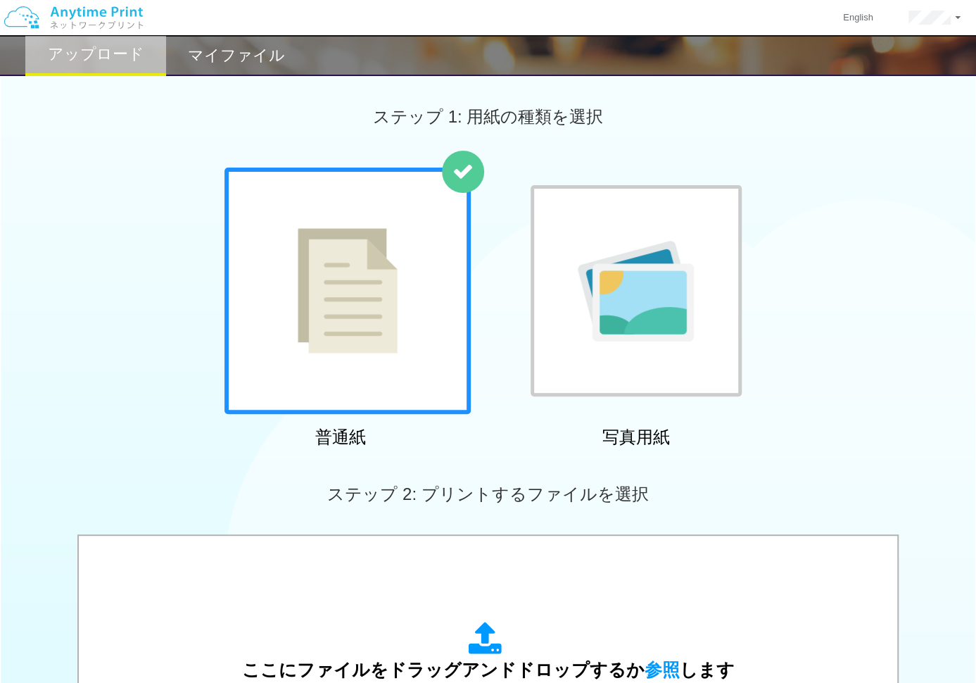
click at [224, 37] on div "マイファイル" at bounding box center [236, 55] width 141 height 41
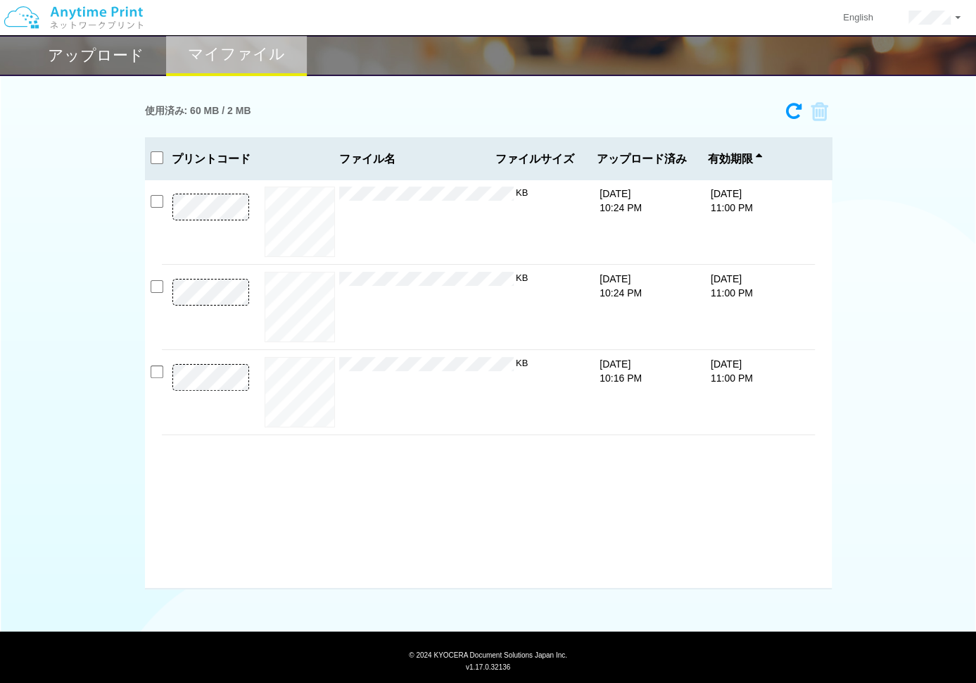
click at [149, 372] on div "プレビュー × [DATE]　出発の[PERSON_NAME]【総合版】　[PERSON_NAME]高専 2（抜粋割り付けモノクロ）.pdf 470 KB […" at bounding box center [488, 384] width 687 height 410
click at [156, 372] on input "checkbox" at bounding box center [157, 371] width 13 height 13
click at [822, 112] on icon at bounding box center [815, 111] width 27 height 21
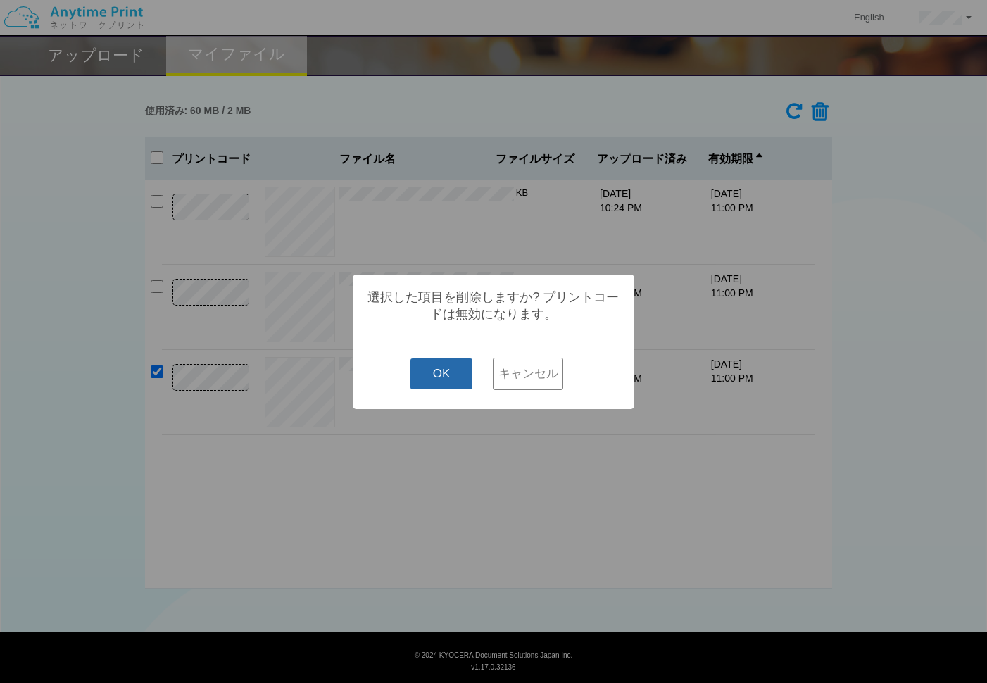
click at [441, 375] on button "OK" at bounding box center [441, 373] width 63 height 31
checkbox input "false"
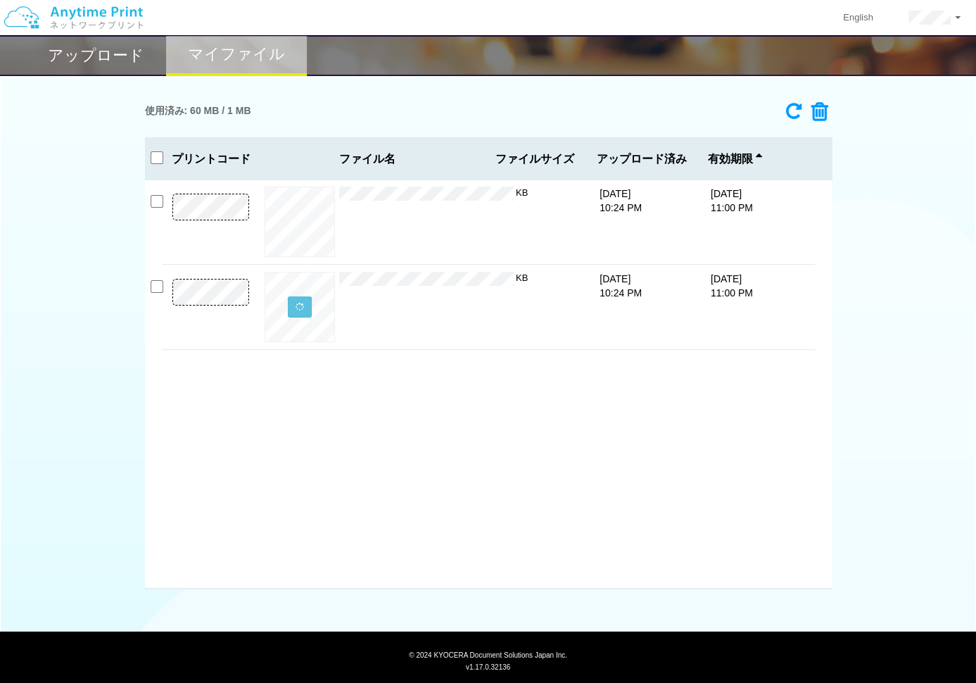
click at [799, 113] on icon at bounding box center [793, 111] width 15 height 18
